Goal: Task Accomplishment & Management: Complete application form

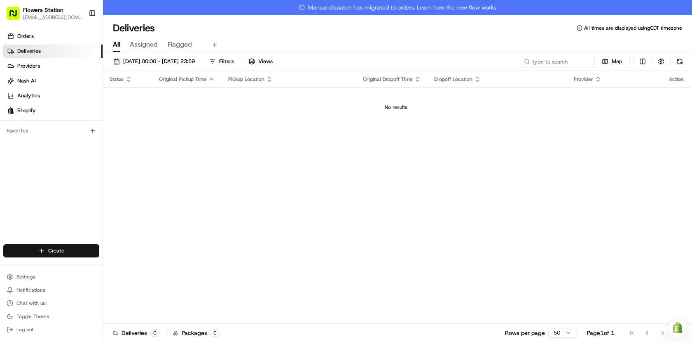
click at [63, 253] on html "Flowers Station [EMAIL_ADDRESS][DOMAIN_NAME] Toggle Sidebar Orders Deliveries P…" at bounding box center [346, 171] width 692 height 342
click at [126, 268] on link "Delivery" at bounding box center [149, 265] width 92 height 15
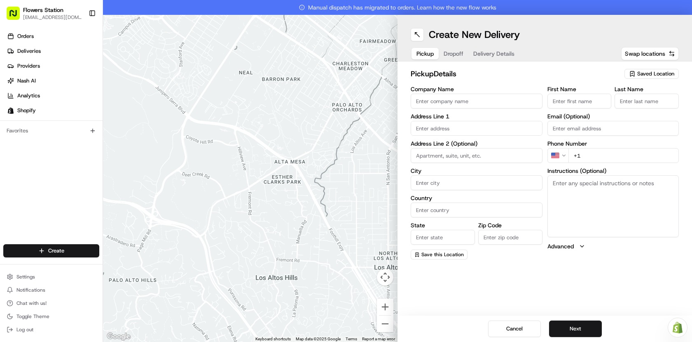
click at [662, 73] on span "Saved Location" at bounding box center [655, 73] width 37 height 7
click at [649, 104] on span "Flowers Station [STREET_ADDRESS]" at bounding box center [637, 104] width 101 height 7
type input "Flowers Station [STREET_ADDRESS]"
type input "[STREET_ADDRESS]"
type input "[GEOGRAPHIC_DATA]"
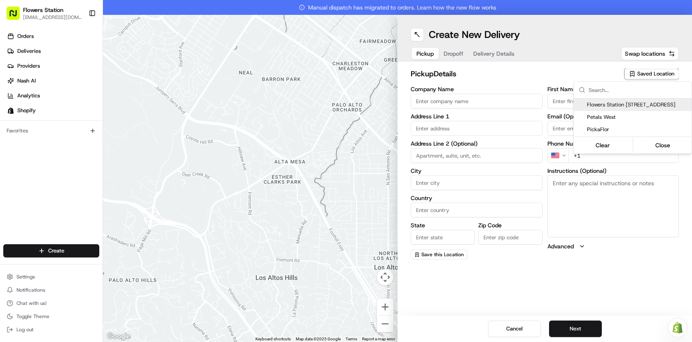
type input "CA"
type input "MB"
type input "R2W 3T5"
type input "[PHONE_NUMBER]"
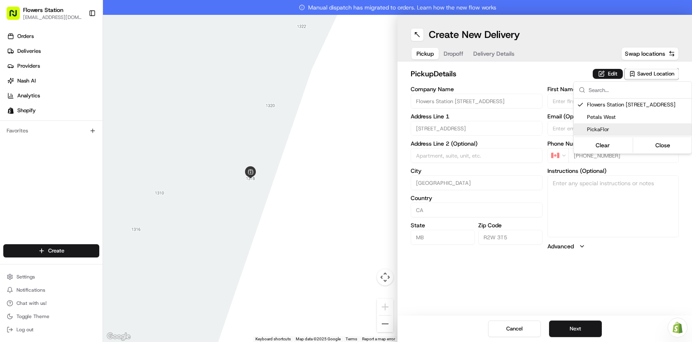
click at [608, 126] on span "PickaFlor" at bounding box center [637, 129] width 101 height 7
type input "PickaFlor"
type input "[STREET_ADDRESS][PERSON_NAME]"
type input "R2R 0S3"
type input "[PERSON_NAME]"
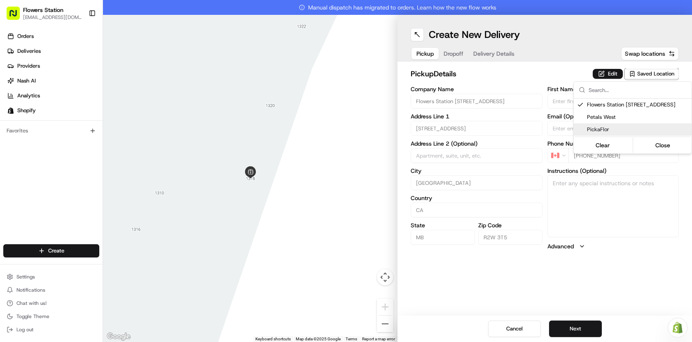
type input "Order"
type input "[PHONE_NUMBER]"
type textarea "Please use back door"
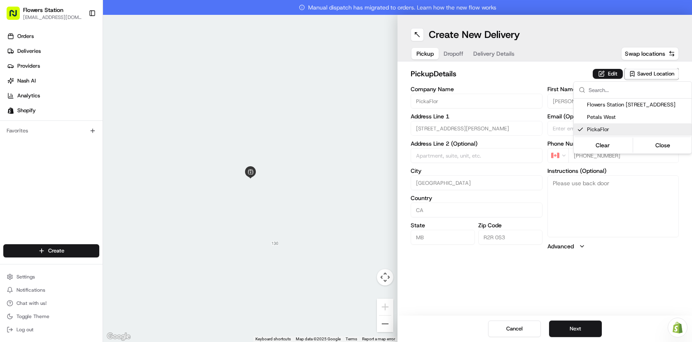
click at [577, 327] on html "Flowers Station [EMAIL_ADDRESS][DOMAIN_NAME] Toggle Sidebar Orders Deliveries P…" at bounding box center [346, 171] width 692 height 342
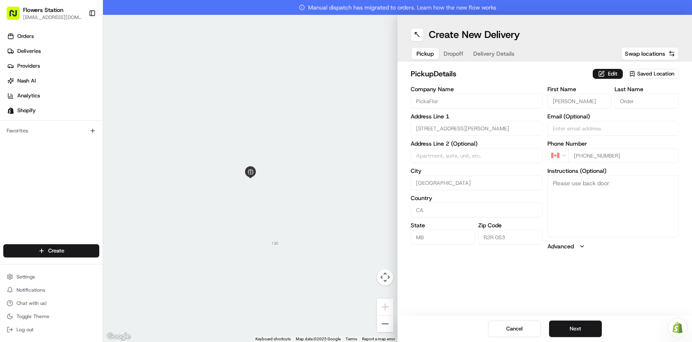
click at [577, 327] on button "Next" at bounding box center [575, 328] width 53 height 16
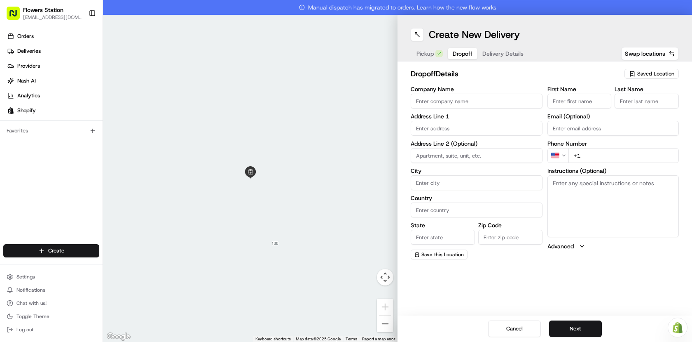
click at [657, 74] on span "Saved Location" at bounding box center [655, 73] width 37 height 7
click at [650, 102] on span "Flowers Staion [STREET_ADDRESS]" at bounding box center [637, 104] width 101 height 7
type input "Flowers Staion [STREET_ADDRESS]"
type input "[STREET_ADDRESS]"
type input "[GEOGRAPHIC_DATA]"
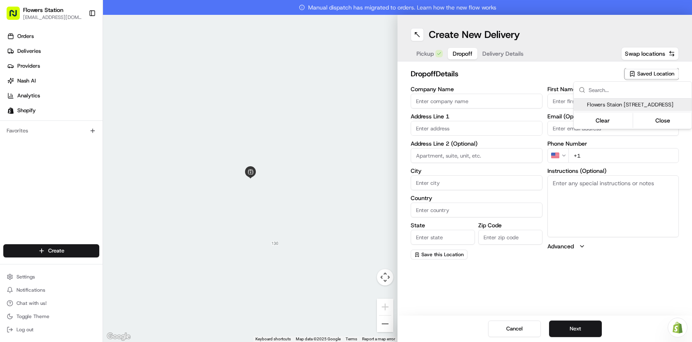
type input "CA"
type input "MB"
type input "R2W 3T5"
type input "Flowers Station"
type input "TEAM"
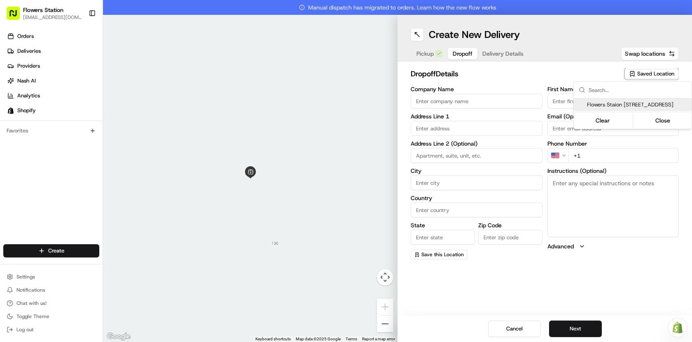
type input "[PHONE_NUMBER]"
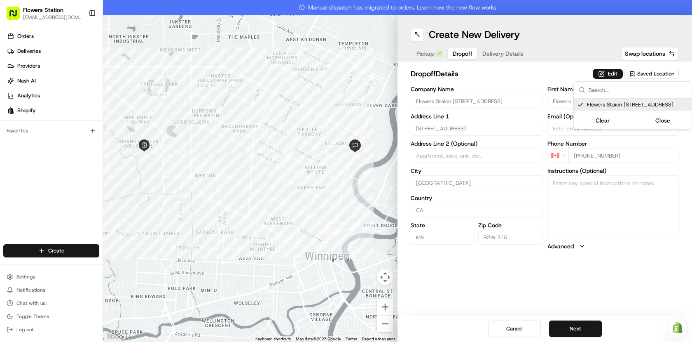
click at [578, 330] on html "Flowers Station [EMAIL_ADDRESS][DOMAIN_NAME] Toggle Sidebar Orders Deliveries P…" at bounding box center [346, 171] width 692 height 342
click at [573, 332] on button "Next" at bounding box center [575, 328] width 53 height 16
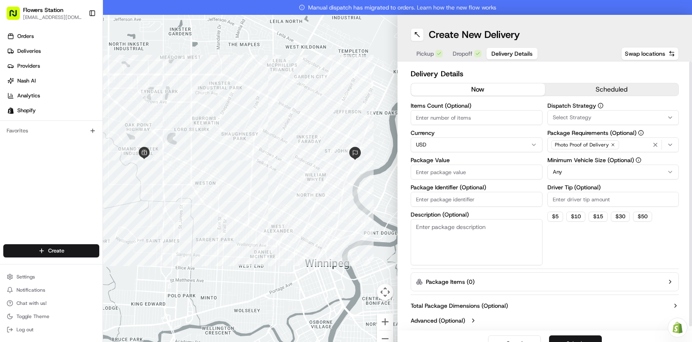
click at [494, 171] on input "Package Value" at bounding box center [477, 171] width 132 height 15
type input "700"
click at [624, 143] on div "Photo Proof of Delivery" at bounding box center [614, 144] width 128 height 12
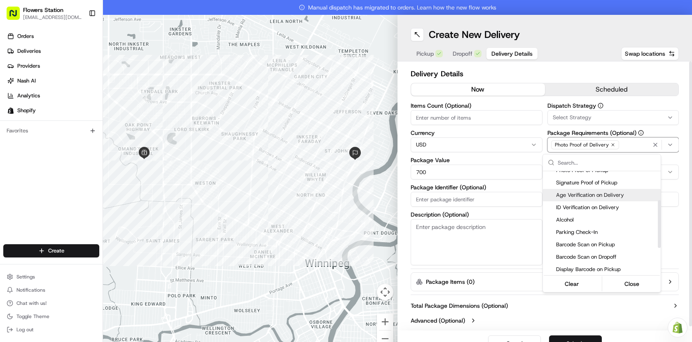
scroll to position [119, 0]
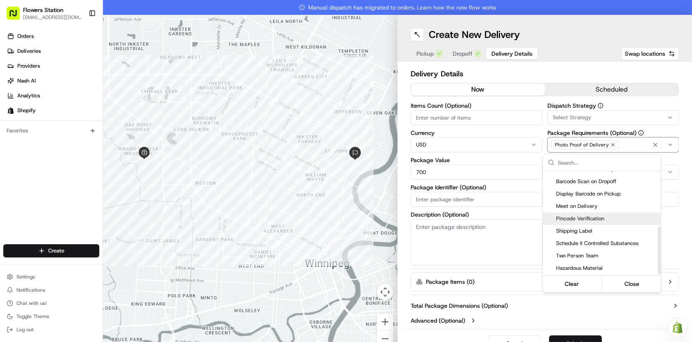
click at [568, 215] on span "Pincode Verification" at bounding box center [606, 218] width 101 height 7
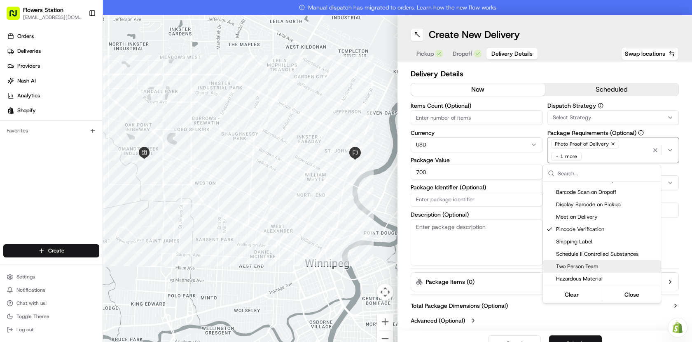
click at [574, 325] on html "Flowers Station [EMAIL_ADDRESS][DOMAIN_NAME] Toggle Sidebar Orders Deliveries P…" at bounding box center [346, 171] width 692 height 342
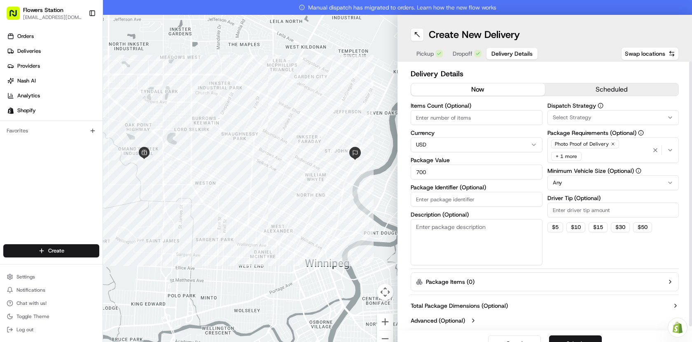
click at [475, 113] on input "Items Count (Optional)" at bounding box center [477, 117] width 132 height 15
type input "4"
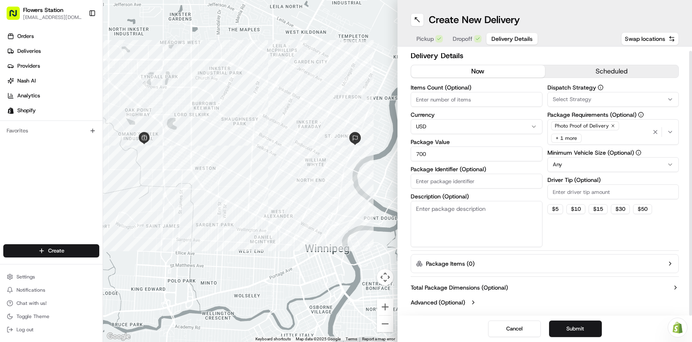
scroll to position [4, 0]
click at [576, 324] on button "Submit" at bounding box center [575, 328] width 53 height 16
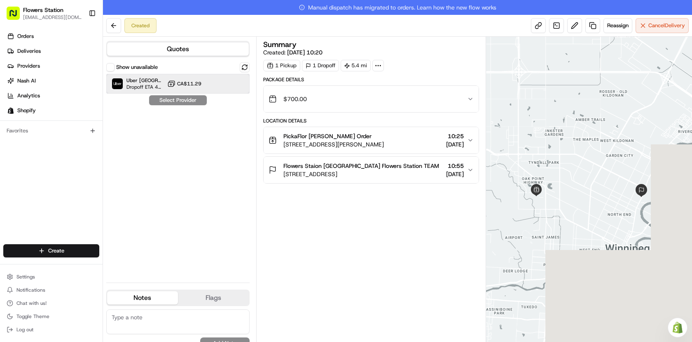
click at [204, 80] on div "Uber Canada Dropoff ETA 41 minutes CA$11.29" at bounding box center [177, 84] width 143 height 20
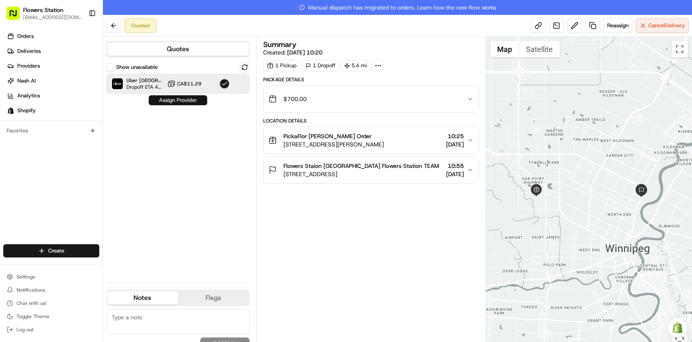
click at [188, 103] on button "Assign Provider" at bounding box center [178, 100] width 59 height 10
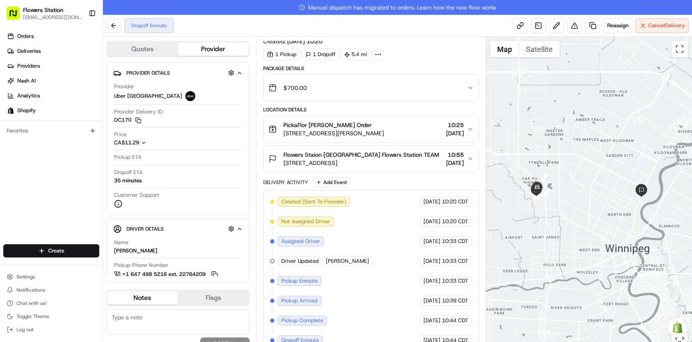
scroll to position [19, 0]
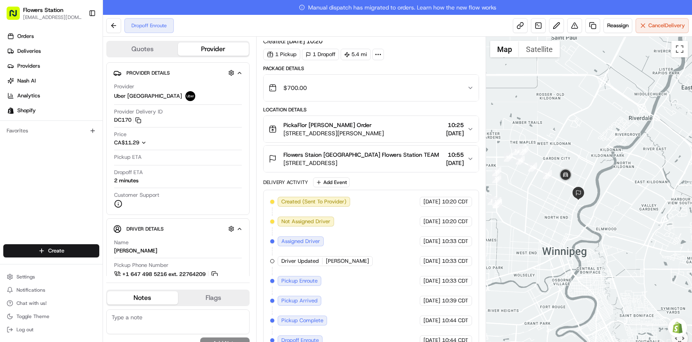
drag, startPoint x: 568, startPoint y: 209, endPoint x: 535, endPoint y: 197, distance: 35.0
click at [535, 197] on div at bounding box center [589, 196] width 206 height 319
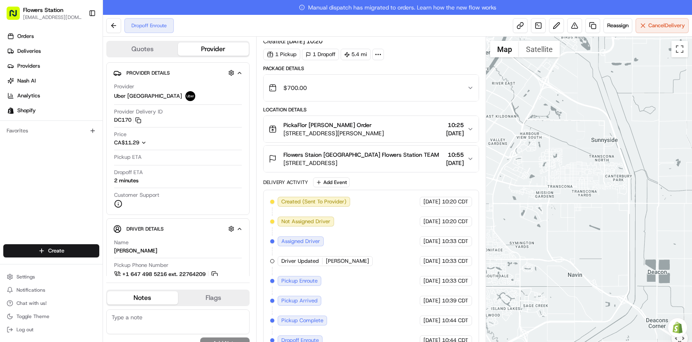
drag, startPoint x: 537, startPoint y: 194, endPoint x: 587, endPoint y: 205, distance: 50.6
click at [587, 205] on div at bounding box center [589, 196] width 206 height 319
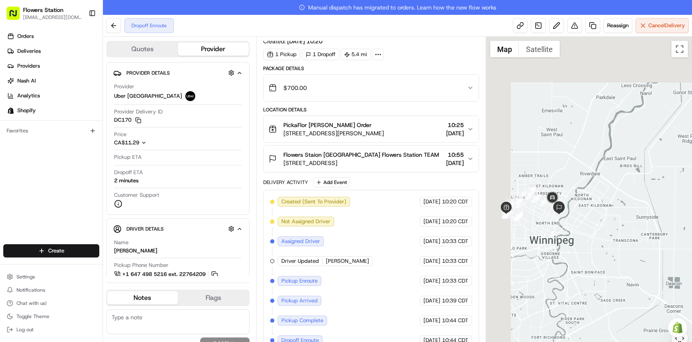
drag, startPoint x: 527, startPoint y: 162, endPoint x: 577, endPoint y: 215, distance: 73.2
click at [578, 214] on div at bounding box center [589, 196] width 206 height 319
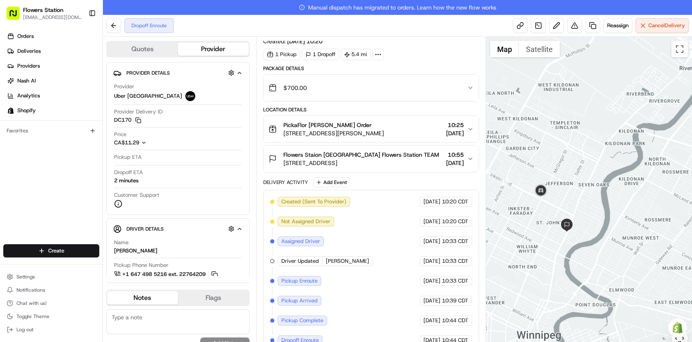
drag, startPoint x: 500, startPoint y: 209, endPoint x: 561, endPoint y: 237, distance: 66.6
click at [561, 237] on div at bounding box center [589, 196] width 206 height 319
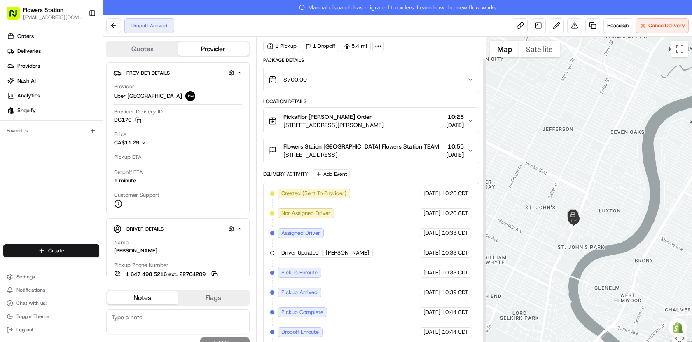
scroll to position [39, 0]
